Goal: Check status

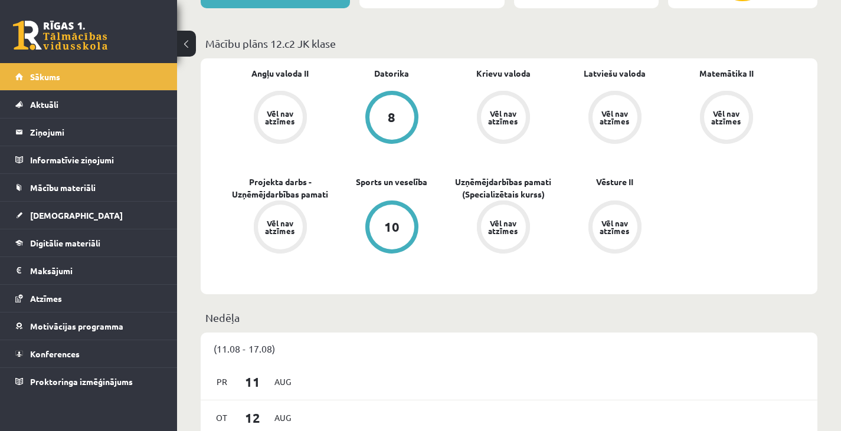
scroll to position [324, 0]
click at [294, 196] on link "Projekta darbs - Uzņēmējdarbības pamati" at bounding box center [280, 187] width 112 height 25
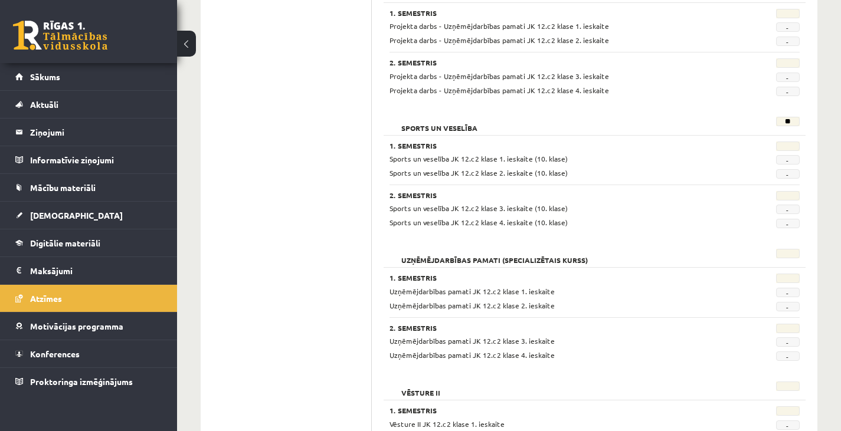
scroll to position [903, 0]
click at [140, 68] on link "Sākums" at bounding box center [88, 76] width 147 height 27
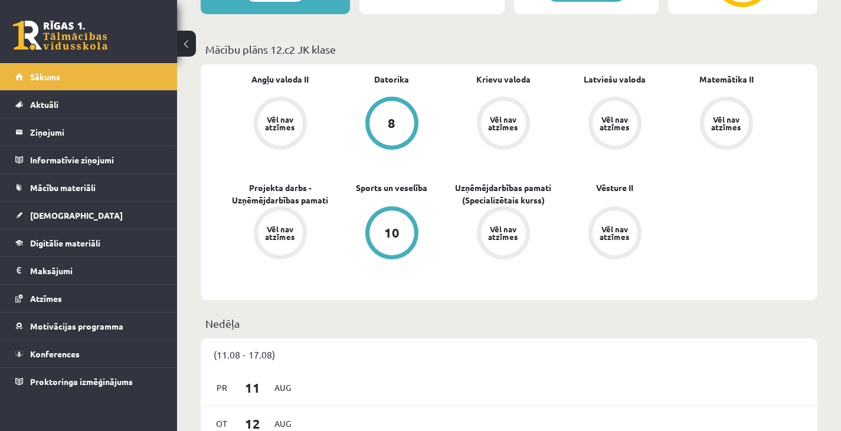
scroll to position [321, 0]
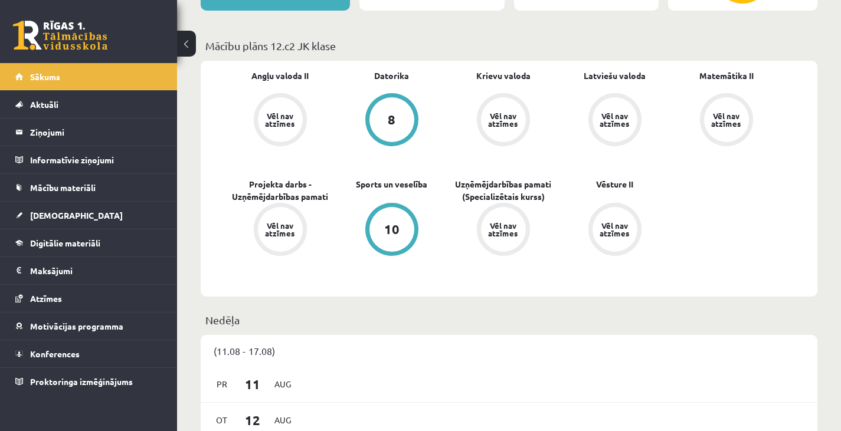
click at [548, 142] on link "Vēl nav atzīmes" at bounding box center [503, 120] width 112 height 55
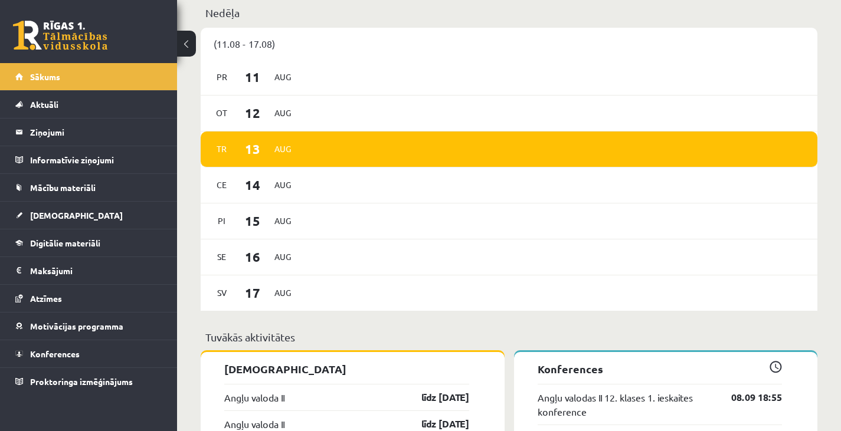
scroll to position [633, 0]
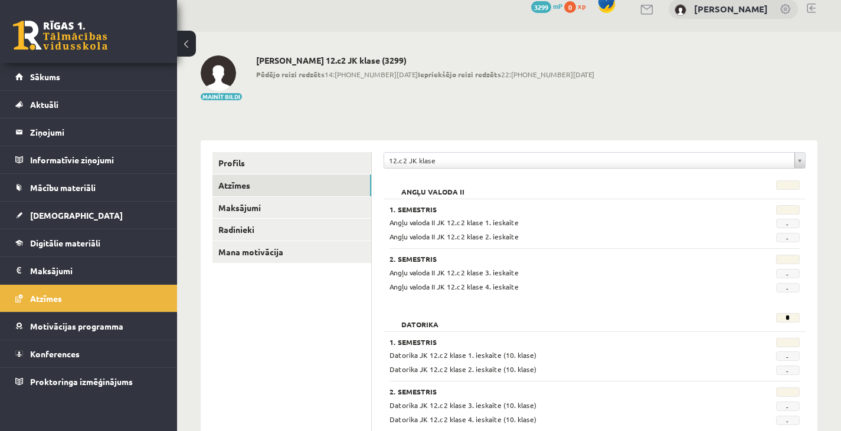
scroll to position [14, 0]
click at [117, 76] on link "Sākums" at bounding box center [88, 76] width 147 height 27
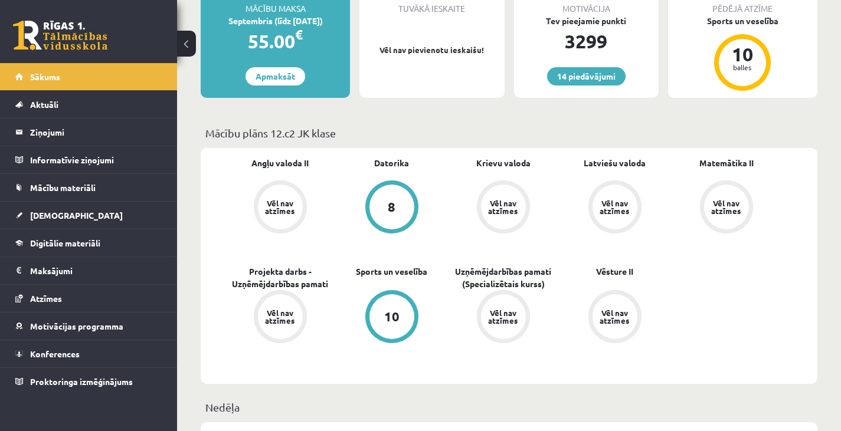
scroll to position [236, 0]
